Goal: Transaction & Acquisition: Obtain resource

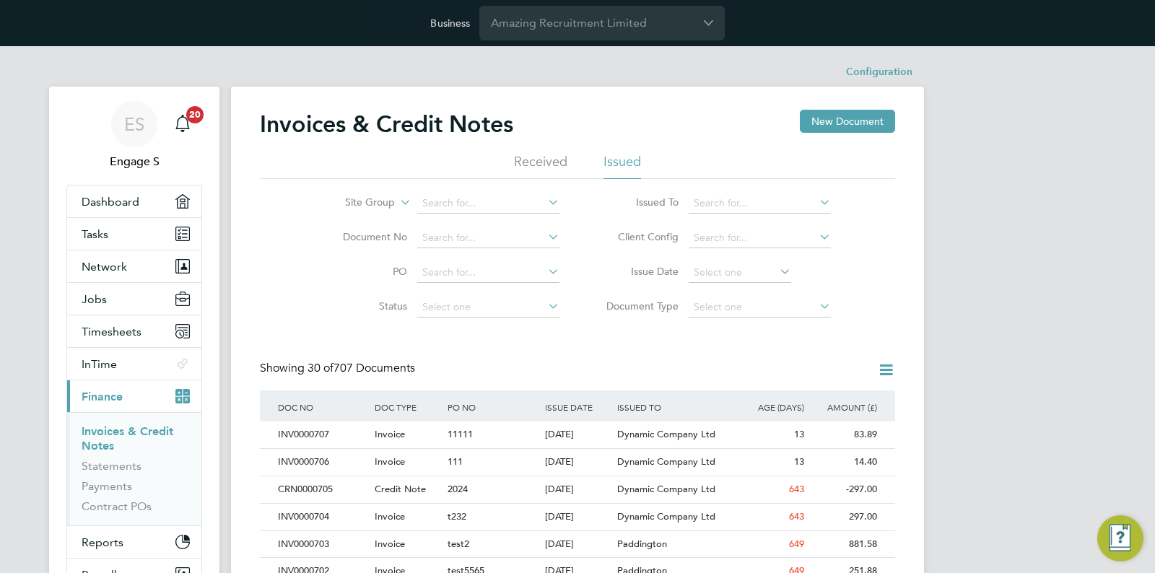
click at [856, 318] on div "Site Group Document No PO Status Paid Date Issued To Received From Client Confi…" at bounding box center [577, 252] width 635 height 146
click at [794, 425] on div "13" at bounding box center [771, 435] width 73 height 27
click at [783, 441] on div "13" at bounding box center [771, 435] width 73 height 27
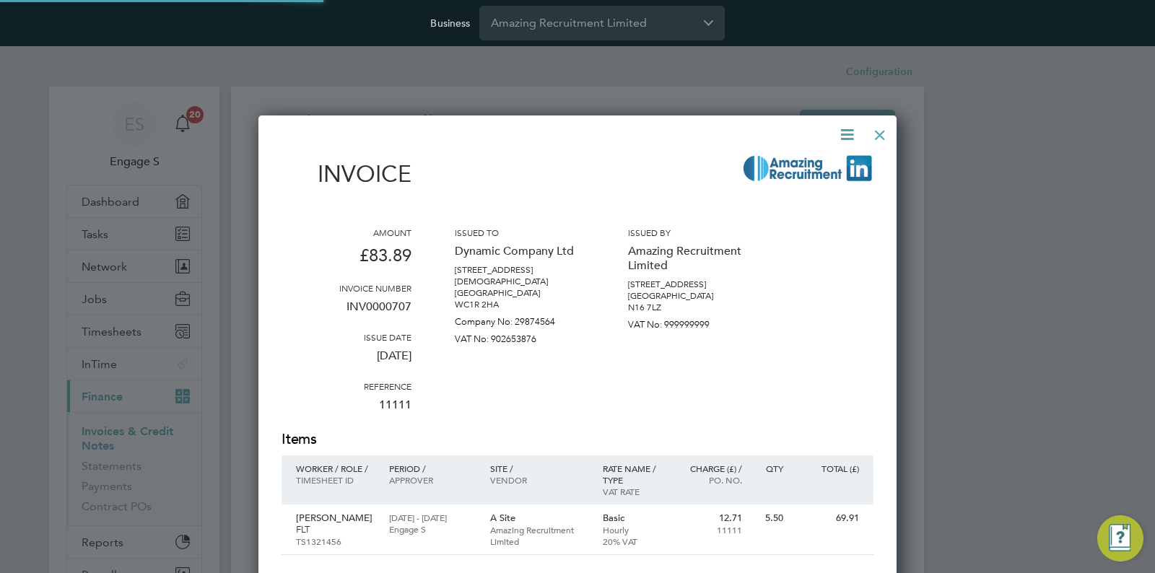
scroll to position [739, 639]
click at [849, 140] on icon at bounding box center [847, 135] width 18 height 18
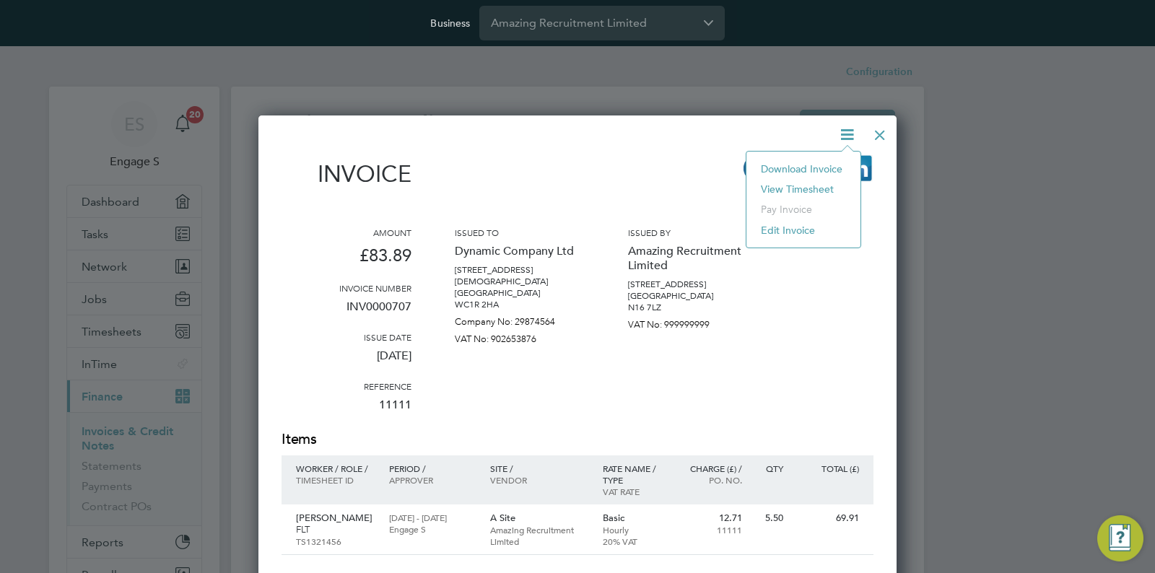
click at [809, 167] on li "Download Invoice" at bounding box center [804, 169] width 100 height 20
click at [841, 139] on icon at bounding box center [847, 135] width 18 height 18
click at [799, 165] on li "Download Invoice" at bounding box center [804, 169] width 100 height 20
click at [887, 134] on div at bounding box center [880, 131] width 26 height 26
click at [883, 130] on div at bounding box center [880, 131] width 26 height 26
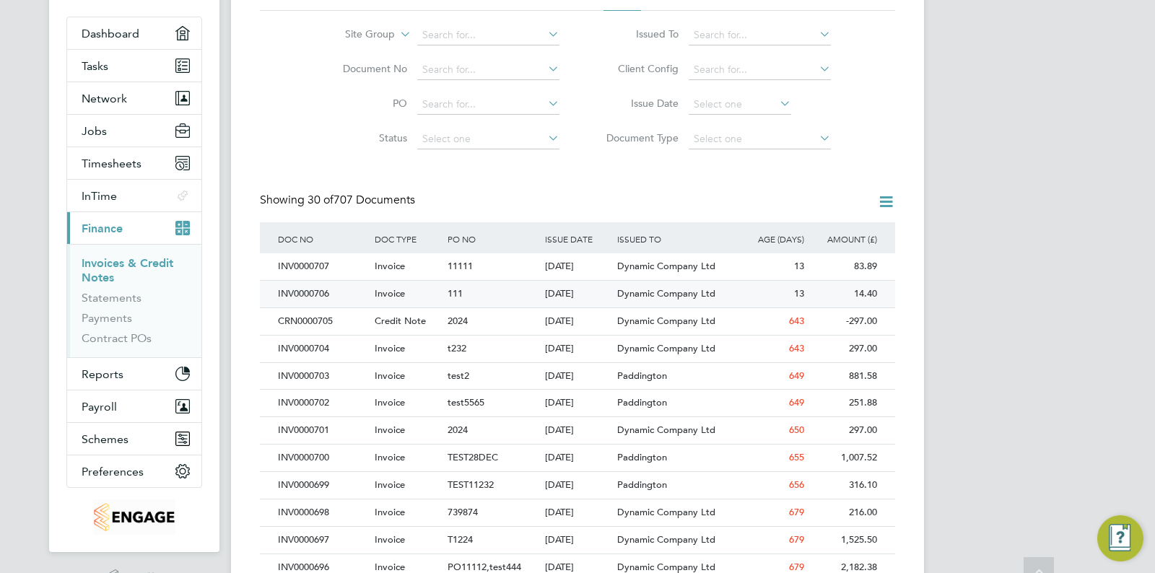
scroll to position [175, 0]
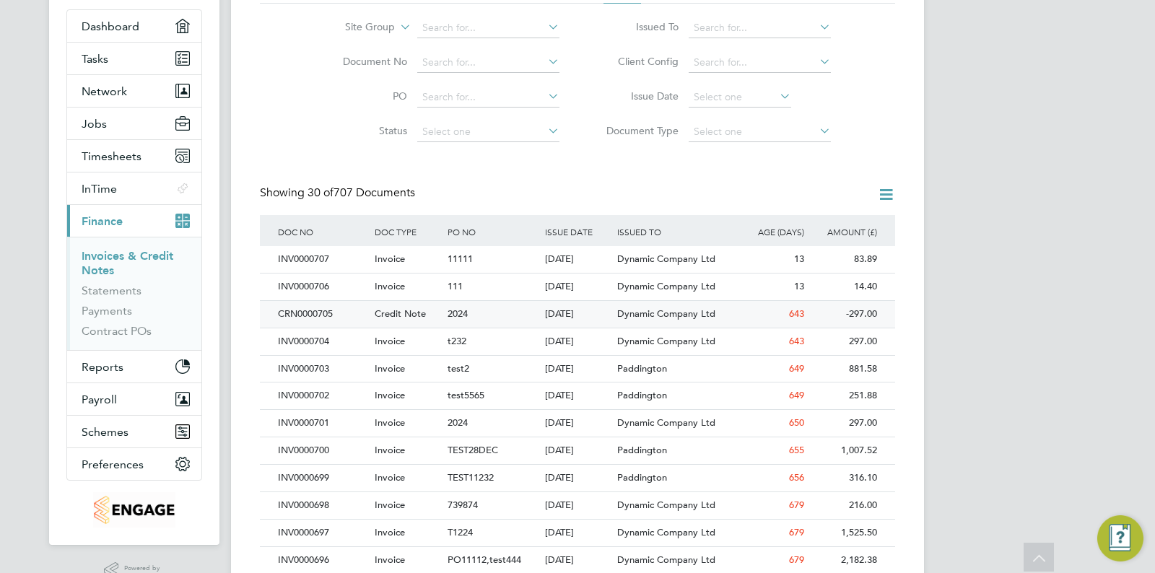
click at [411, 305] on div "Credit Note" at bounding box center [407, 314] width 73 height 27
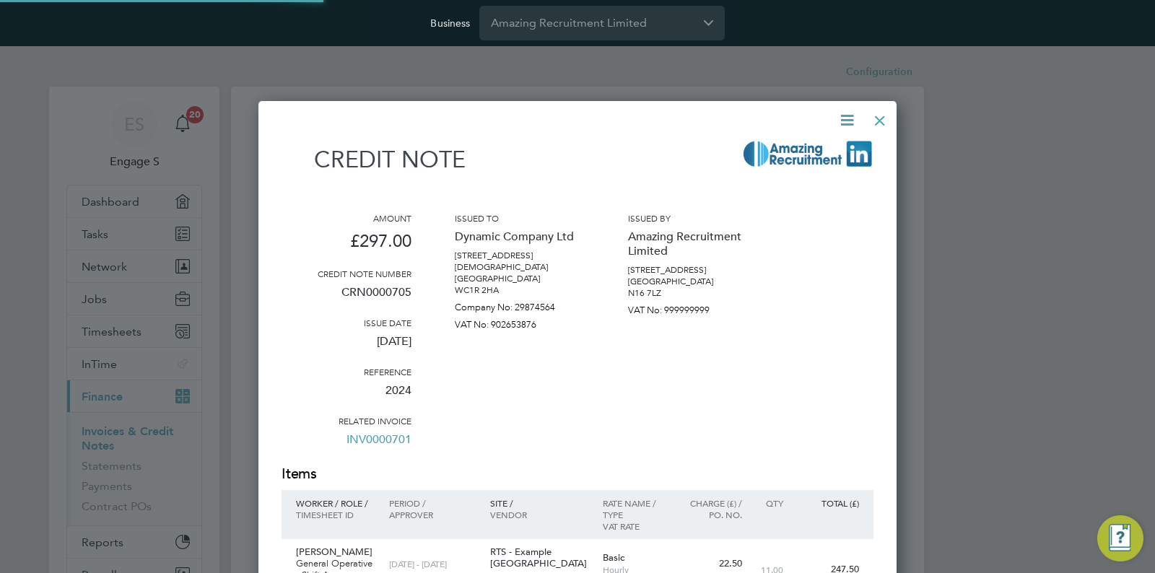
scroll to position [800, 639]
click at [852, 123] on icon at bounding box center [847, 120] width 18 height 18
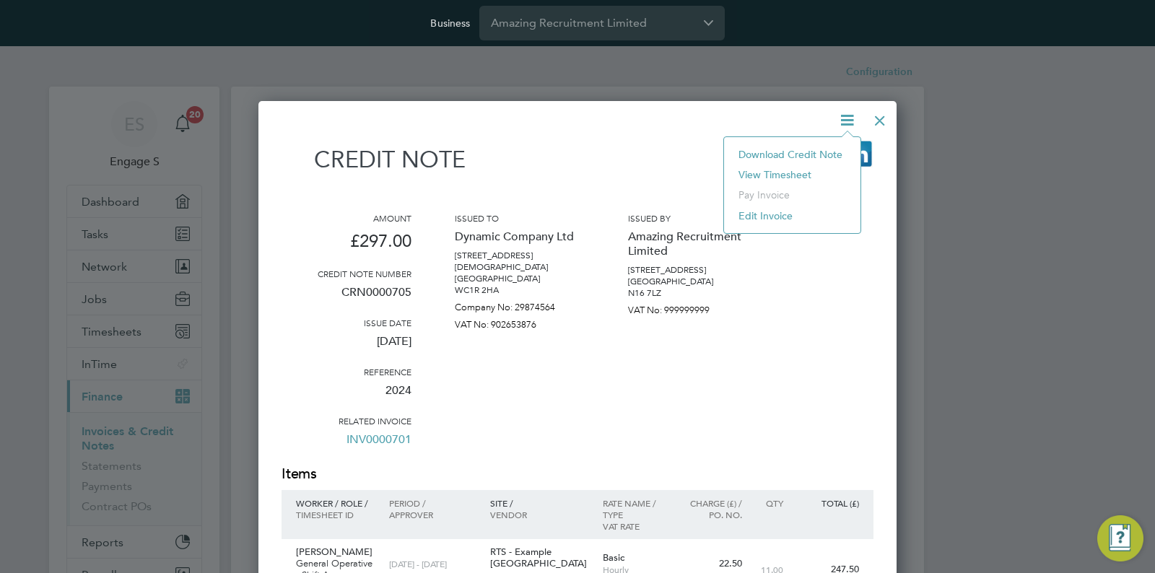
click at [820, 149] on li "Download Credit Note" at bounding box center [793, 154] width 122 height 20
click at [877, 123] on div at bounding box center [880, 117] width 26 height 26
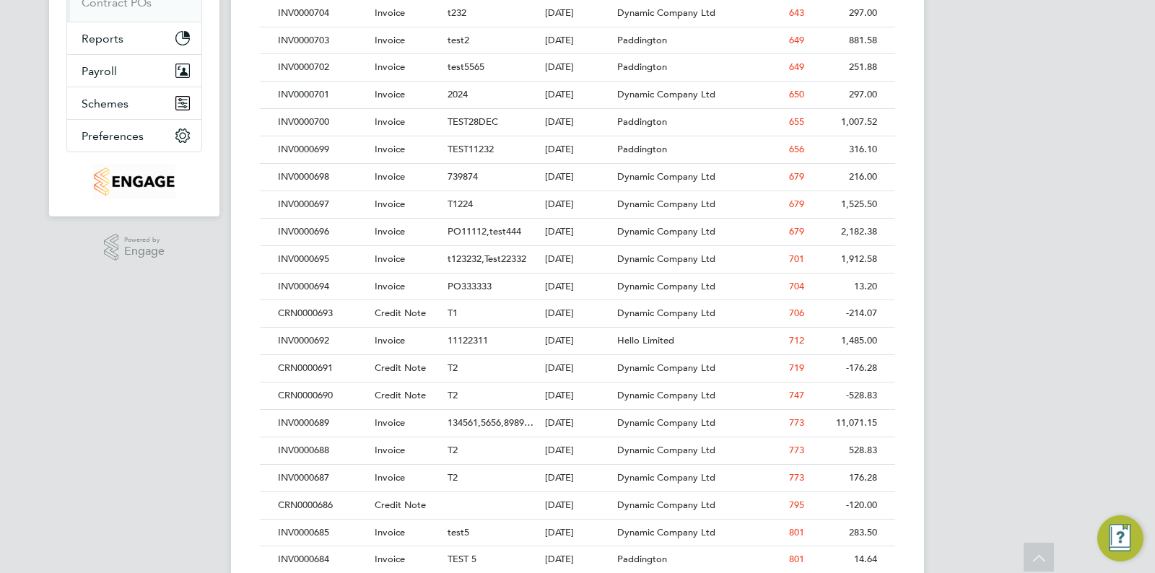
scroll to position [110, 0]
